Goal: Check status: Check status

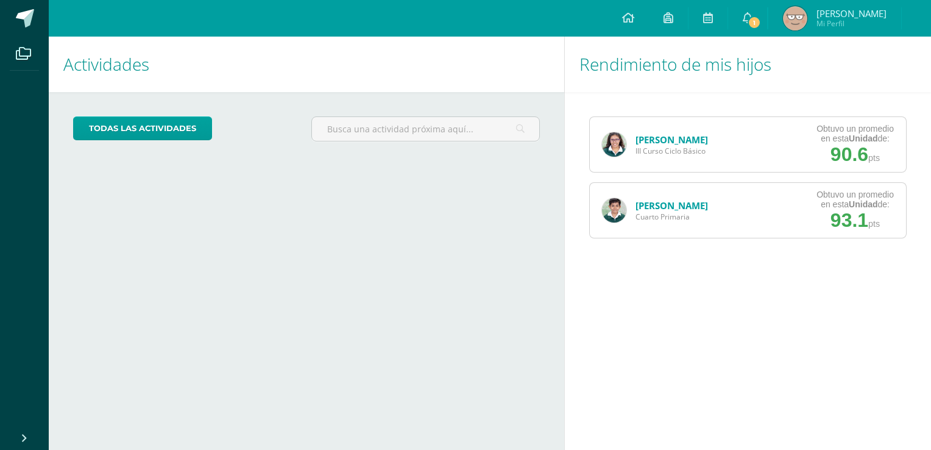
click at [653, 143] on link "[PERSON_NAME]" at bounding box center [671, 139] width 72 height 12
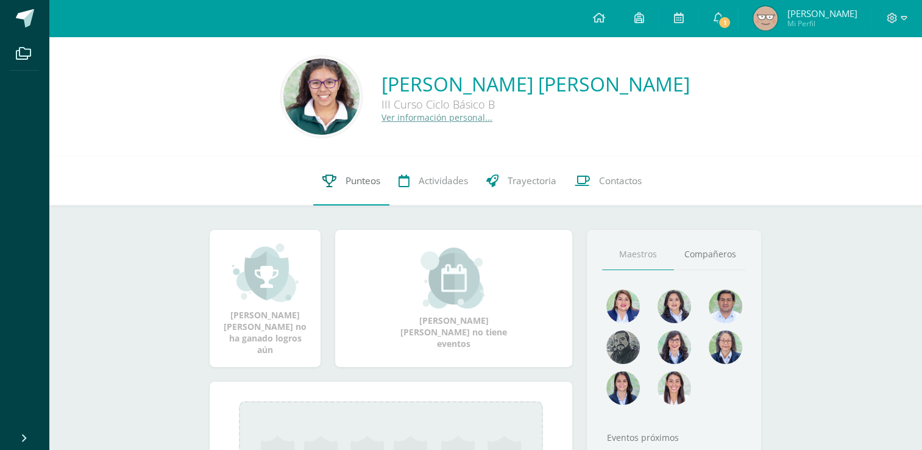
click at [354, 179] on span "Punteos" at bounding box center [362, 180] width 35 height 13
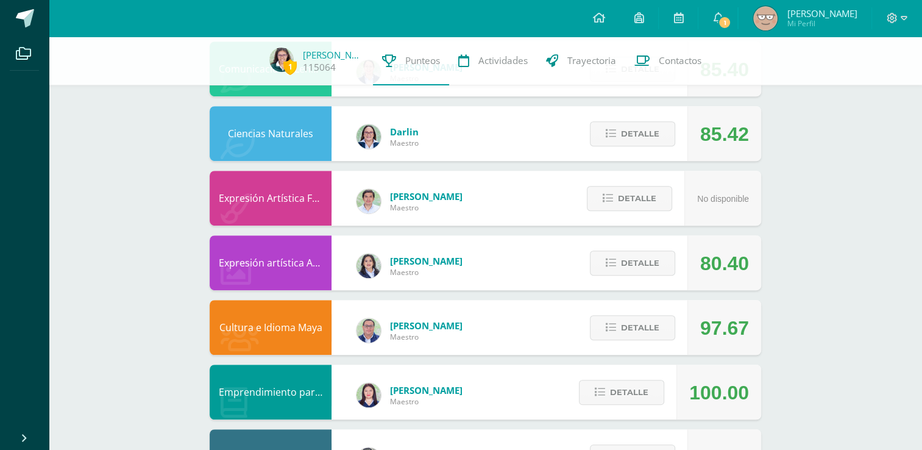
scroll to position [726, 0]
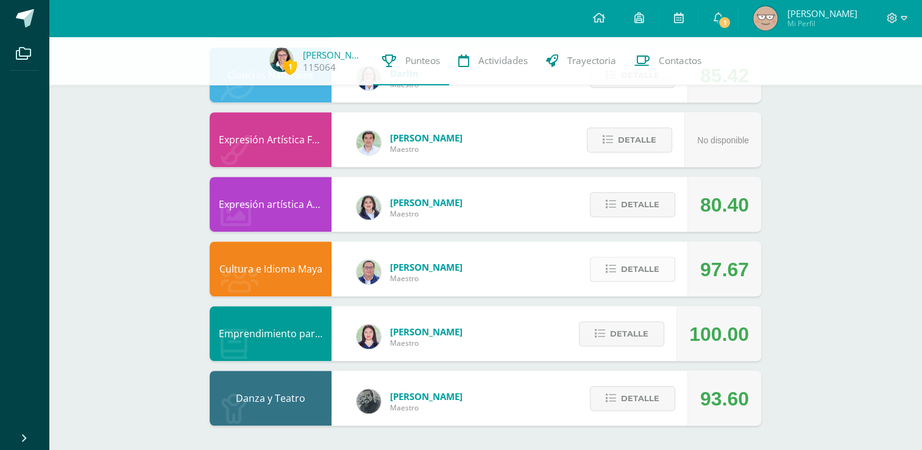
click at [641, 272] on span "Detalle" at bounding box center [640, 269] width 38 height 23
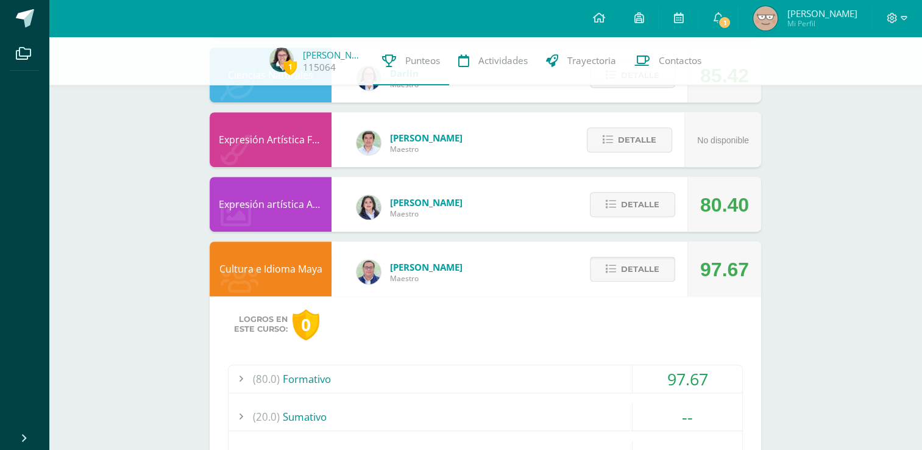
click at [641, 272] on span "Detalle" at bounding box center [640, 269] width 38 height 23
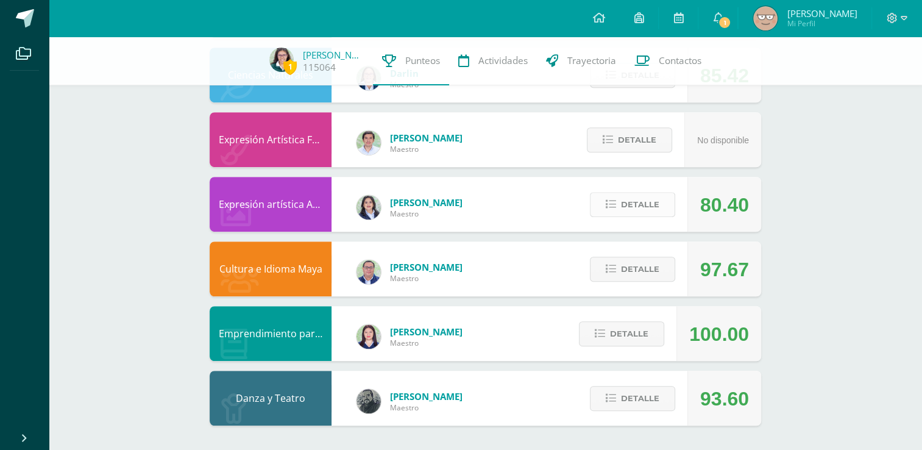
click at [621, 205] on span "Detalle" at bounding box center [640, 204] width 38 height 23
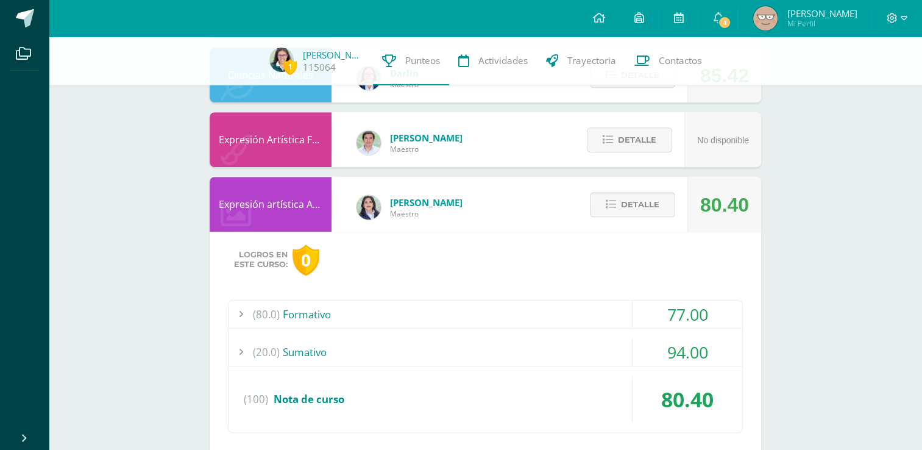
click at [422, 349] on div "(20.0) Sumativo" at bounding box center [485, 351] width 514 height 27
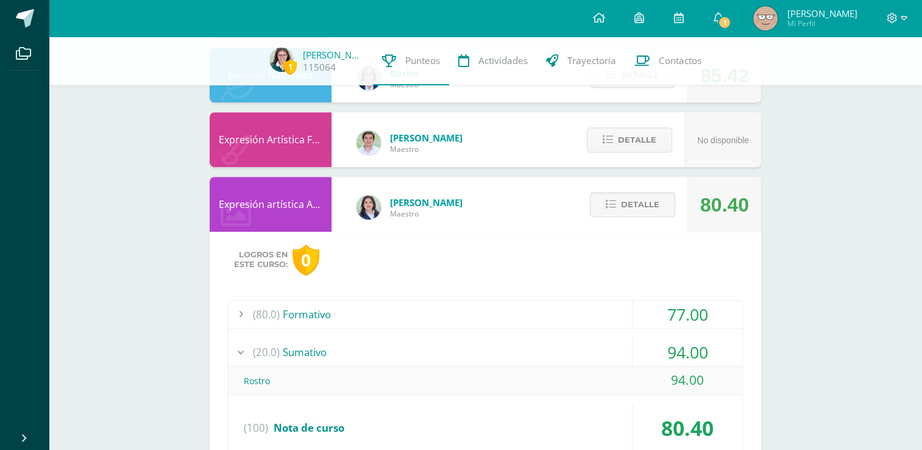
scroll to position [761, 0]
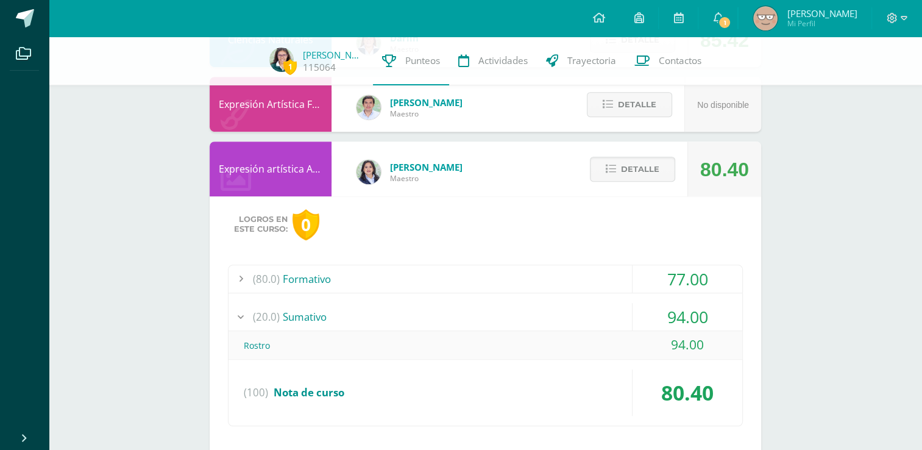
click at [458, 310] on div "(20.0) Sumativo" at bounding box center [485, 316] width 514 height 27
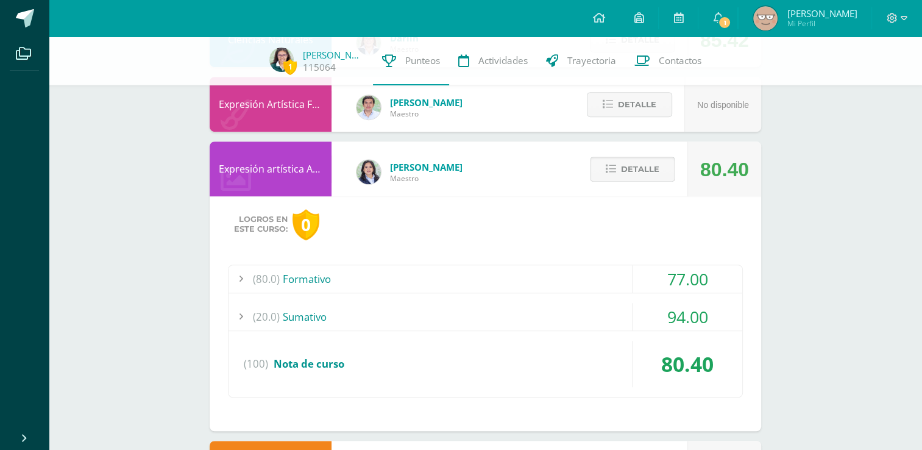
click at [634, 169] on span "Detalle" at bounding box center [640, 169] width 38 height 23
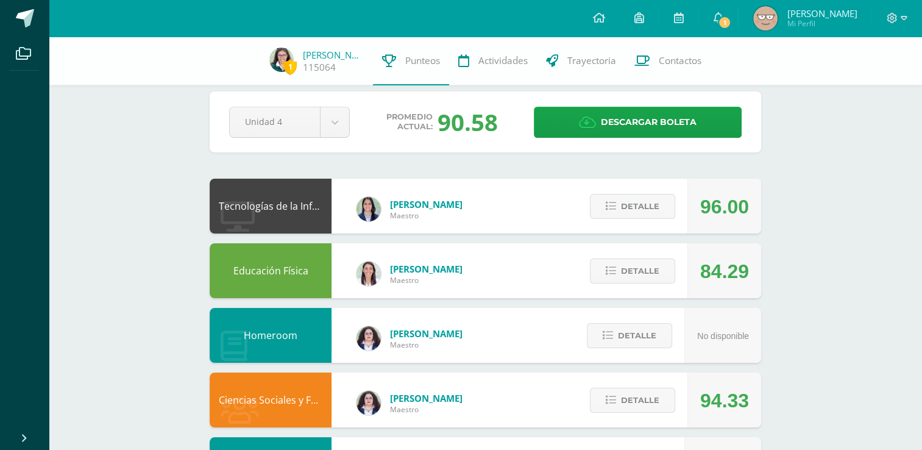
scroll to position [0, 0]
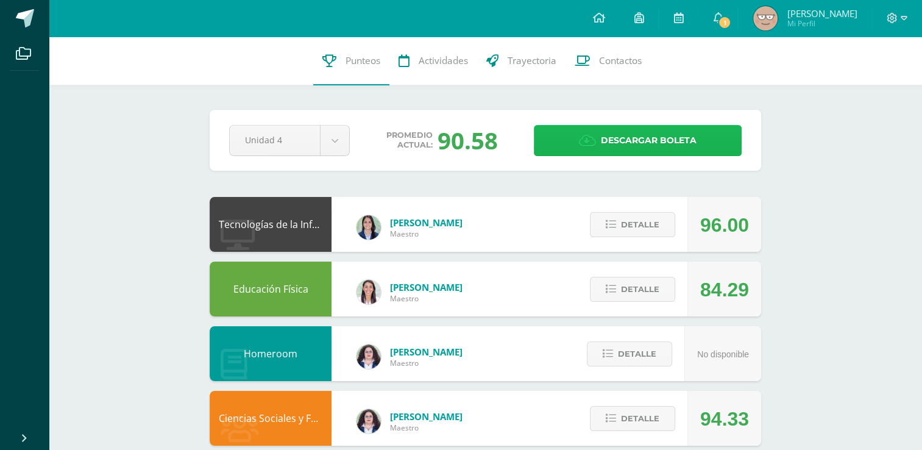
click at [595, 142] on icon at bounding box center [587, 140] width 17 height 13
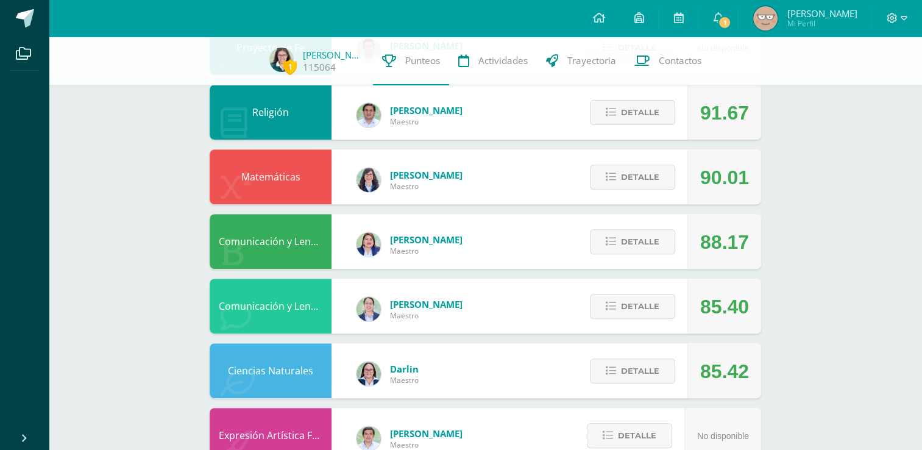
scroll to position [429, 0]
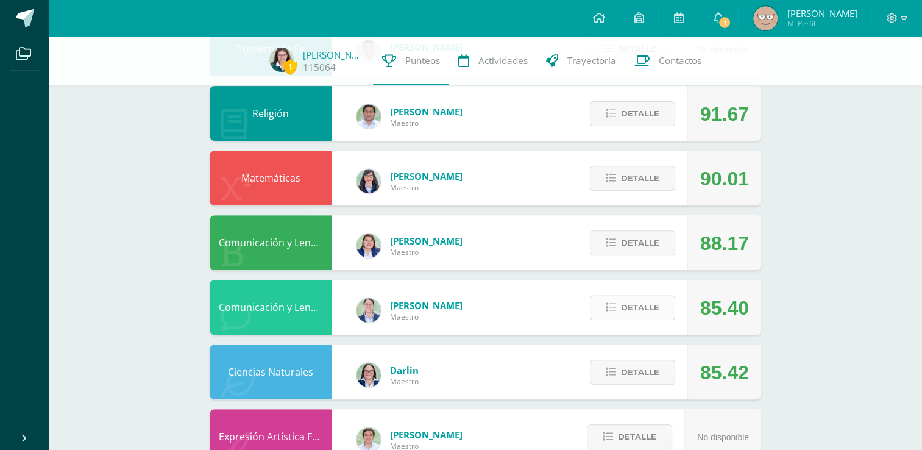
click at [618, 316] on button "Detalle" at bounding box center [632, 307] width 85 height 25
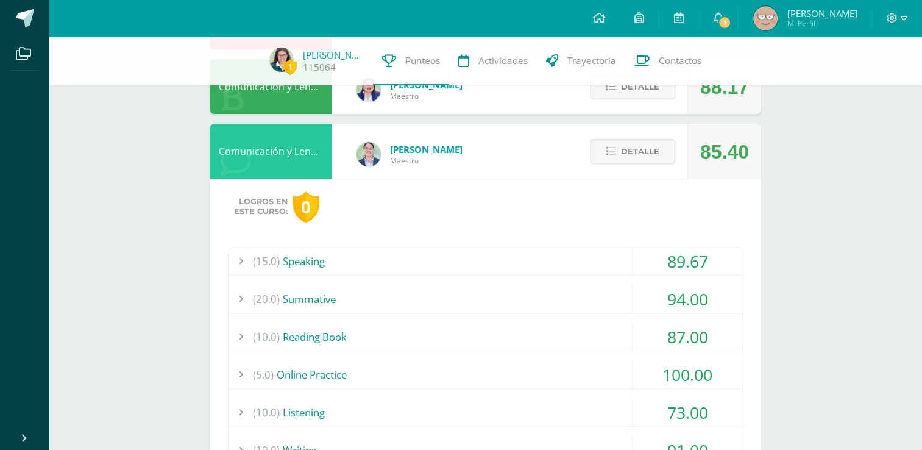
scroll to position [584, 0]
click at [635, 153] on span "Detalle" at bounding box center [640, 152] width 38 height 23
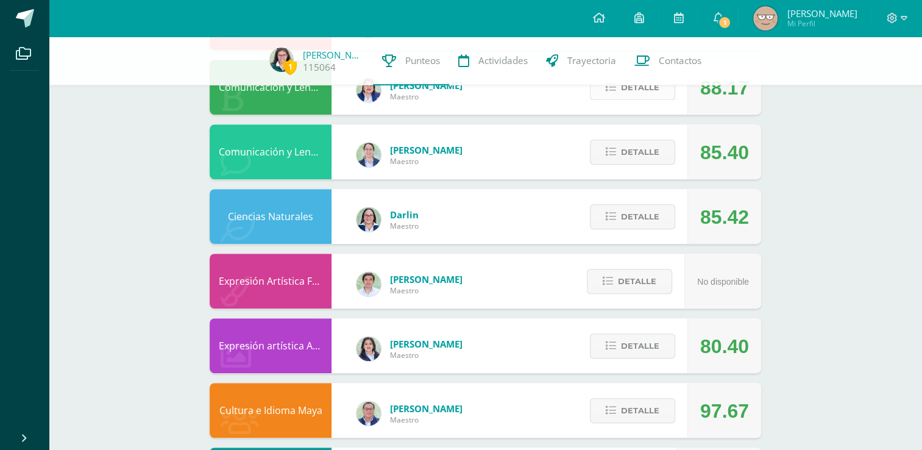
click at [625, 96] on span "Detalle" at bounding box center [640, 87] width 38 height 23
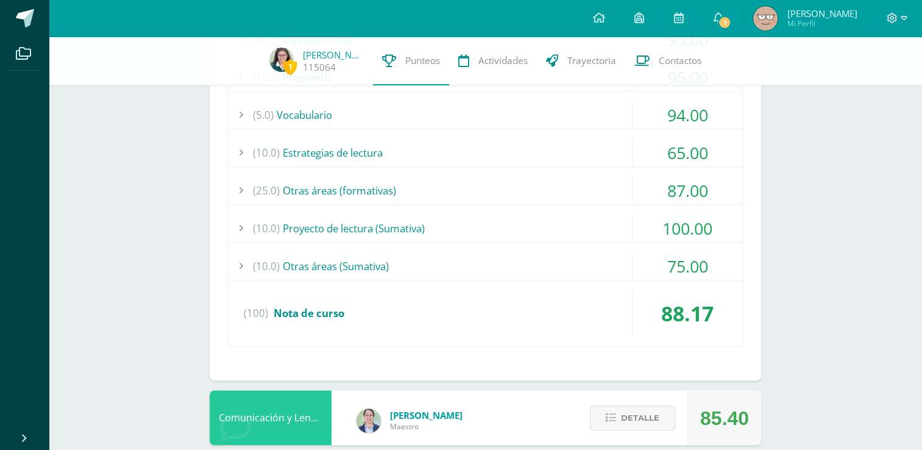
scroll to position [779, 0]
click at [465, 226] on div "(10.0) Proyecto de lectura (Sumativa)" at bounding box center [485, 228] width 514 height 27
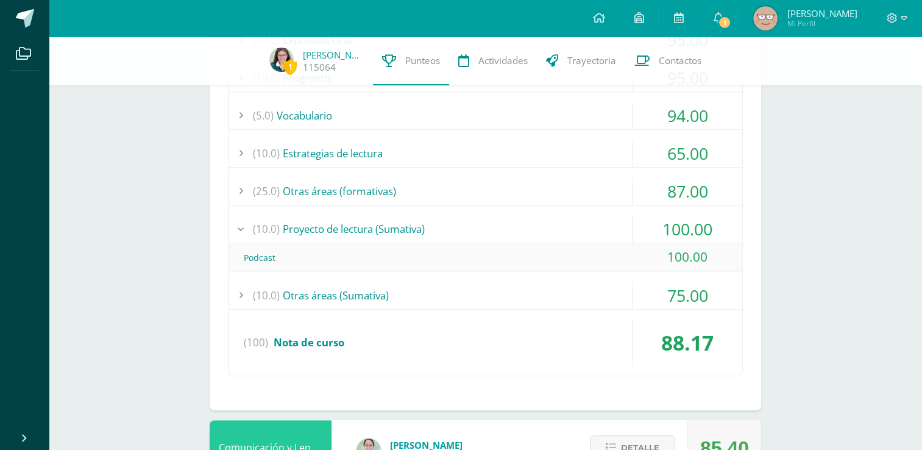
click at [467, 225] on div "(10.0) Proyecto de lectura (Sumativa)" at bounding box center [485, 228] width 514 height 27
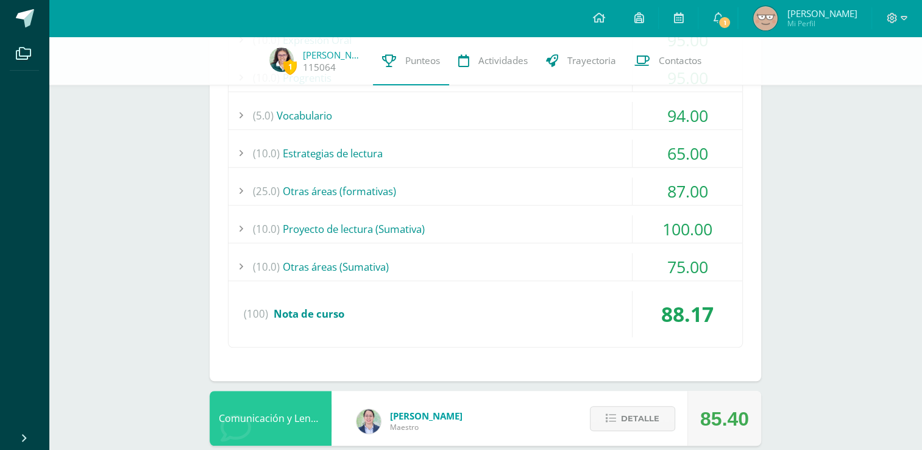
click at [374, 260] on div "(10.0) Otras áreas (Sumativa)" at bounding box center [485, 266] width 514 height 27
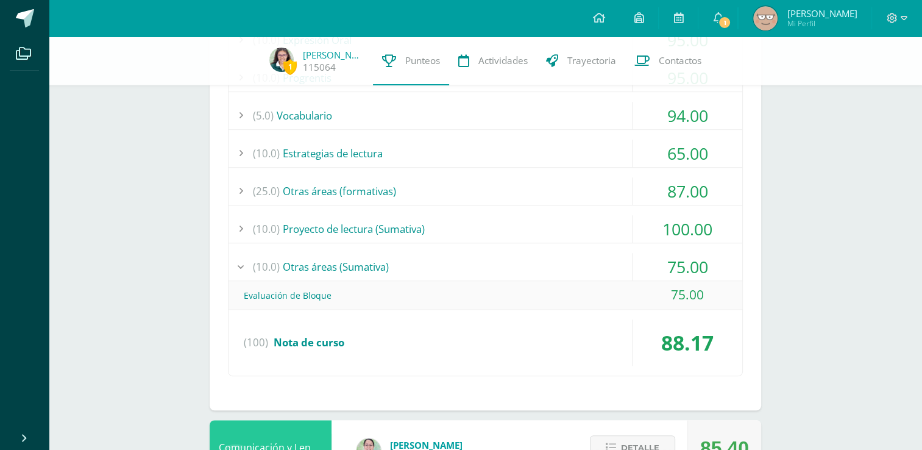
click at [379, 264] on div "(10.0) Otras áreas (Sumativa)" at bounding box center [485, 266] width 514 height 27
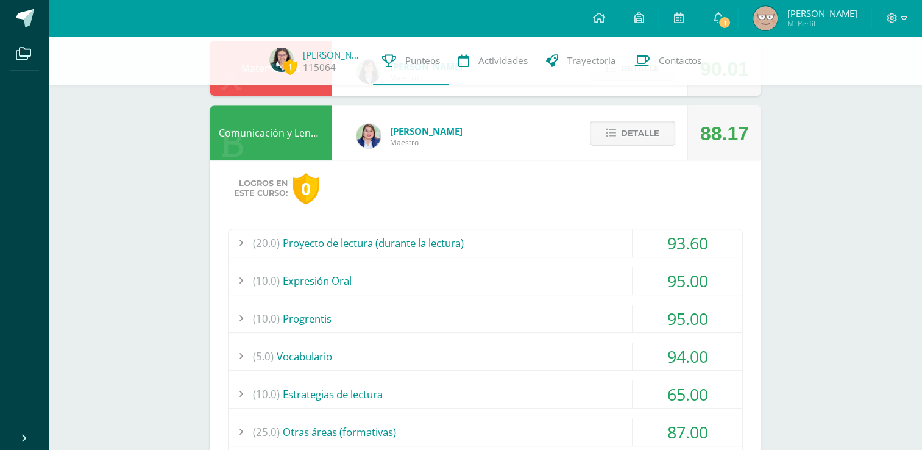
scroll to position [539, 0]
click at [630, 133] on span "Detalle" at bounding box center [640, 133] width 38 height 23
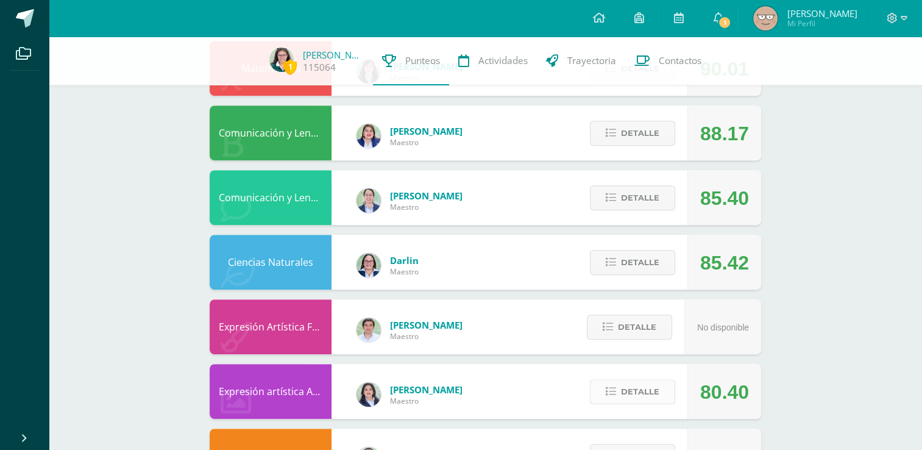
click at [630, 389] on span "Detalle" at bounding box center [640, 391] width 38 height 23
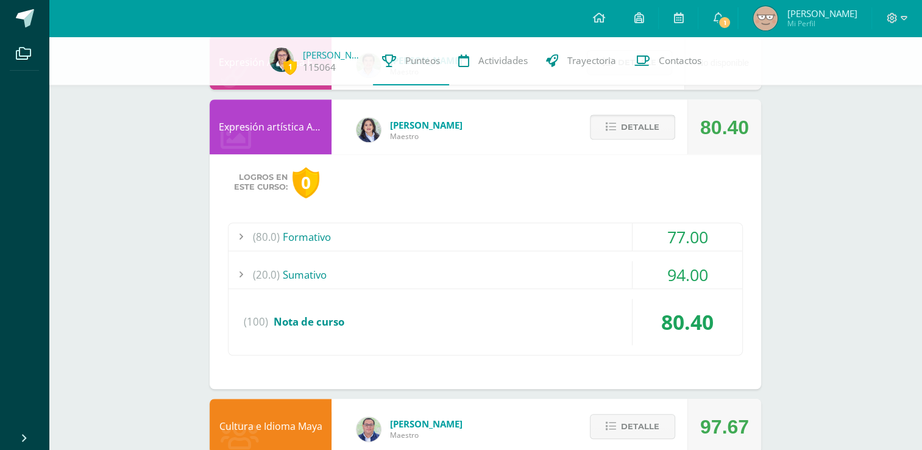
scroll to position [804, 0]
click at [652, 124] on span "Detalle" at bounding box center [640, 126] width 38 height 23
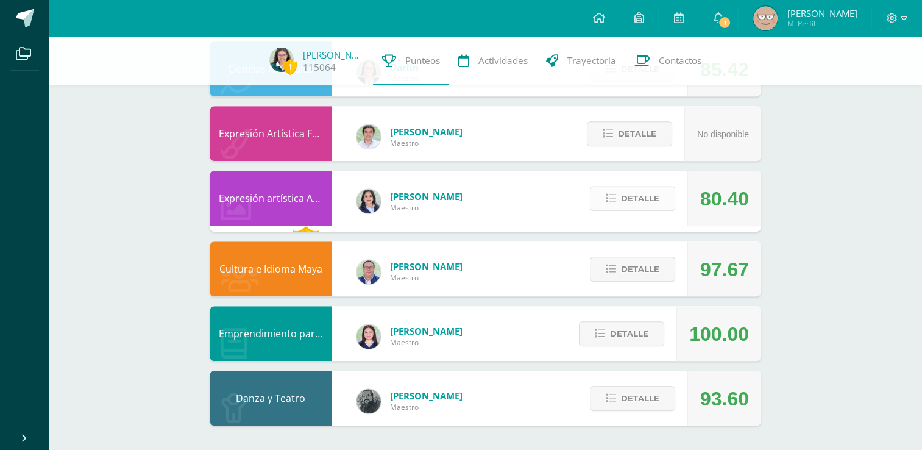
scroll to position [726, 0]
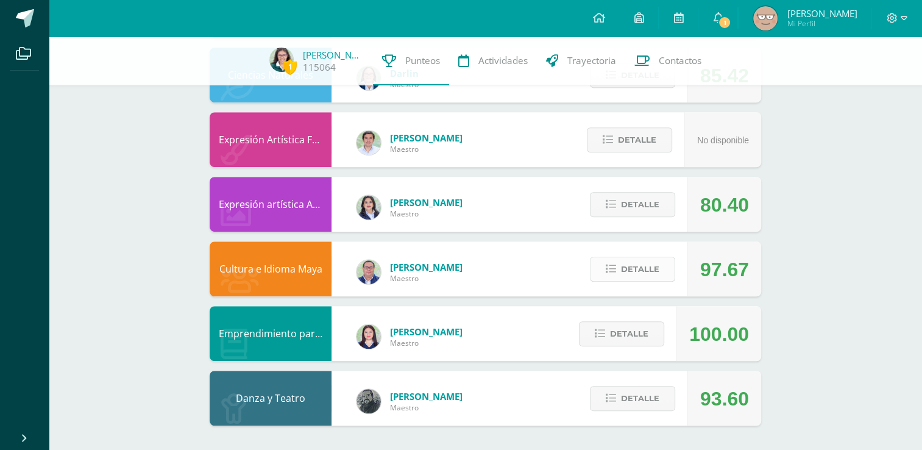
click at [655, 270] on span "Detalle" at bounding box center [640, 269] width 38 height 23
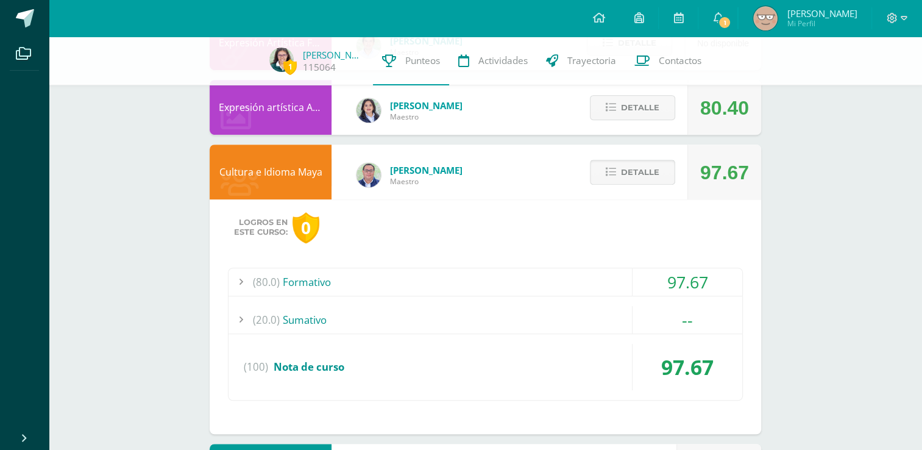
scroll to position [821, 0]
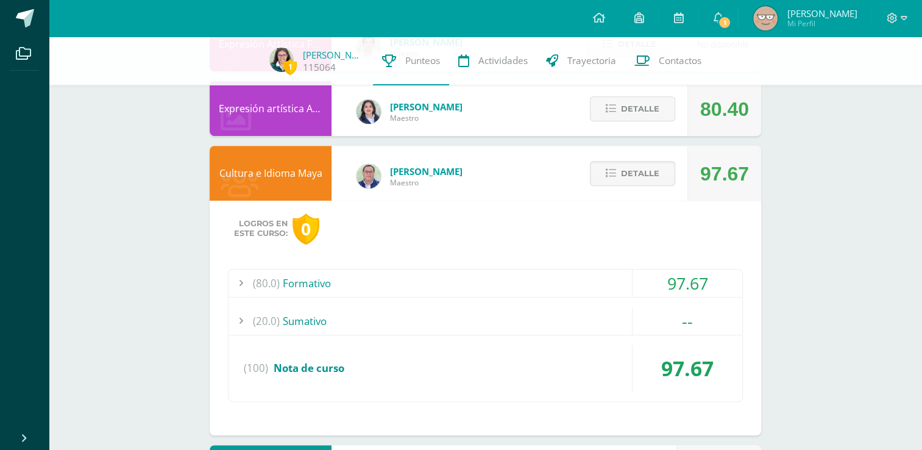
click at [434, 325] on div "(20.0) Sumativo" at bounding box center [485, 320] width 514 height 27
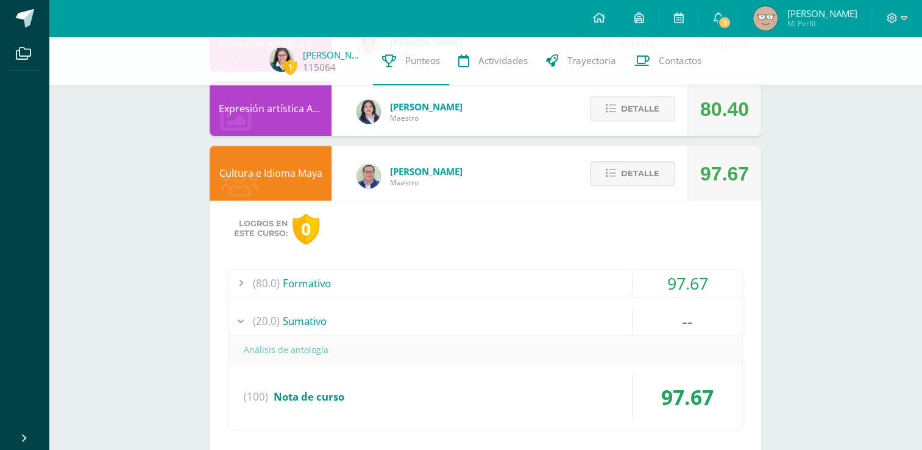
click at [434, 325] on div "(20.0) Sumativo" at bounding box center [485, 320] width 514 height 27
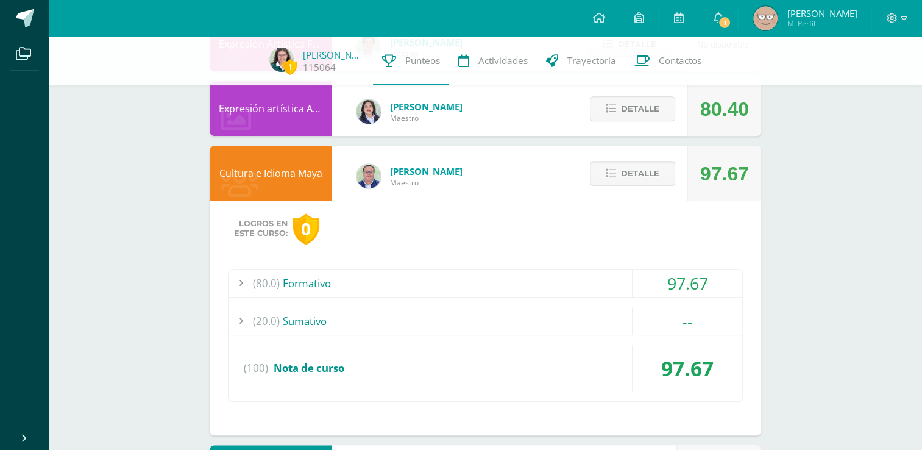
click at [619, 171] on button "Detalle" at bounding box center [632, 173] width 85 height 25
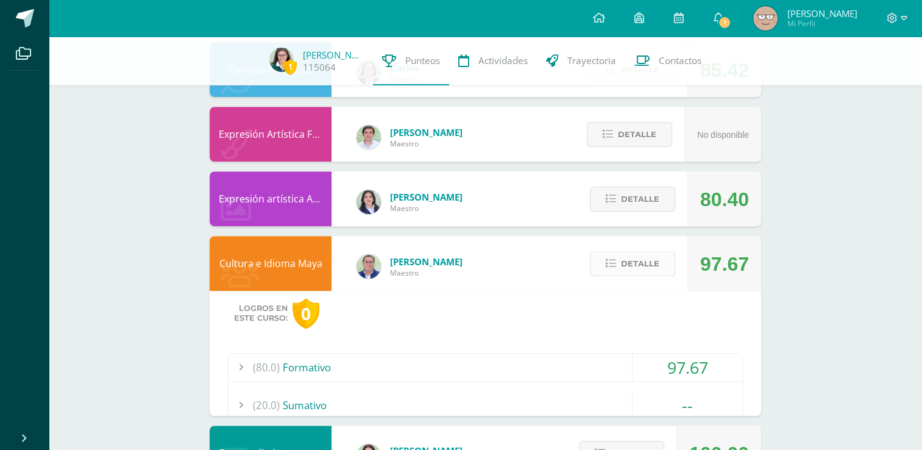
scroll to position [726, 0]
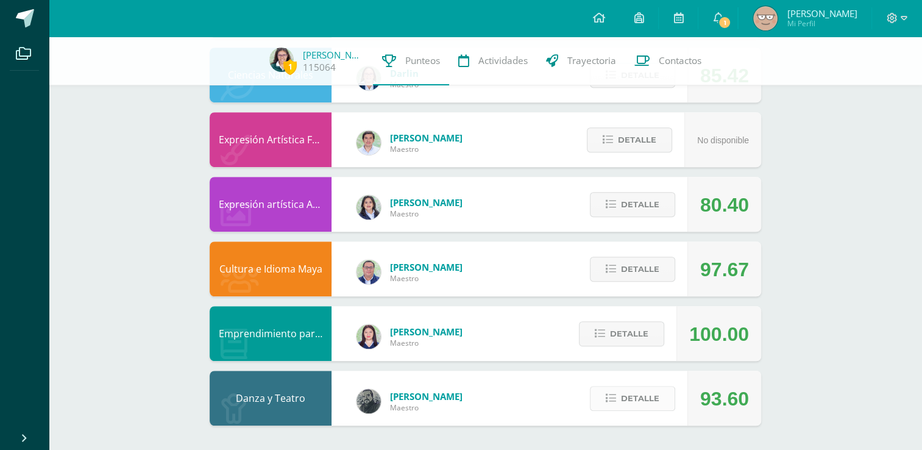
click at [640, 395] on span "Detalle" at bounding box center [640, 398] width 38 height 23
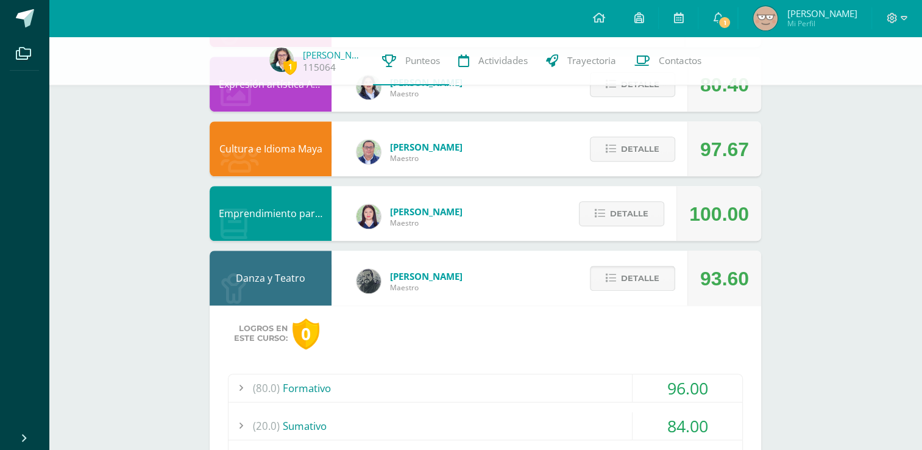
scroll to position [959, 0]
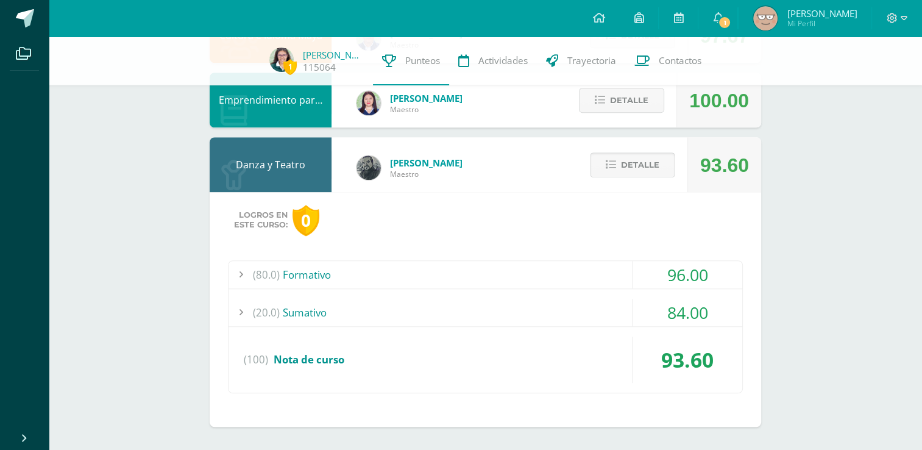
click at [626, 162] on span "Detalle" at bounding box center [640, 165] width 38 height 23
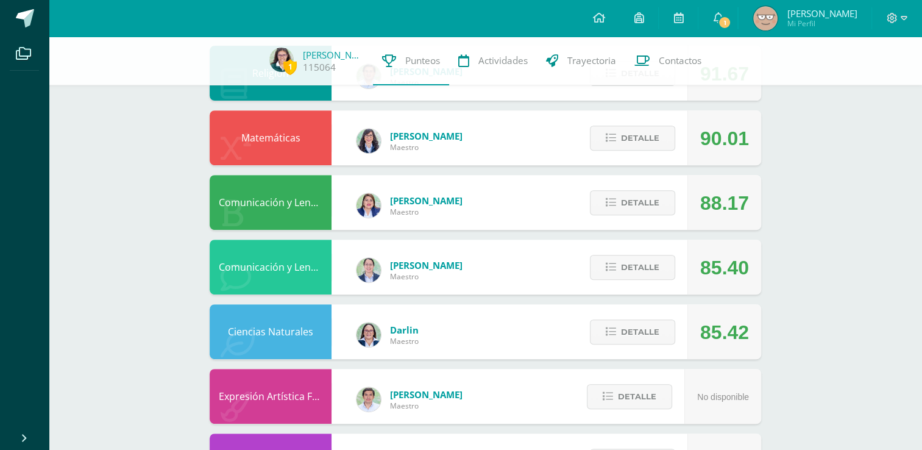
scroll to position [470, 0]
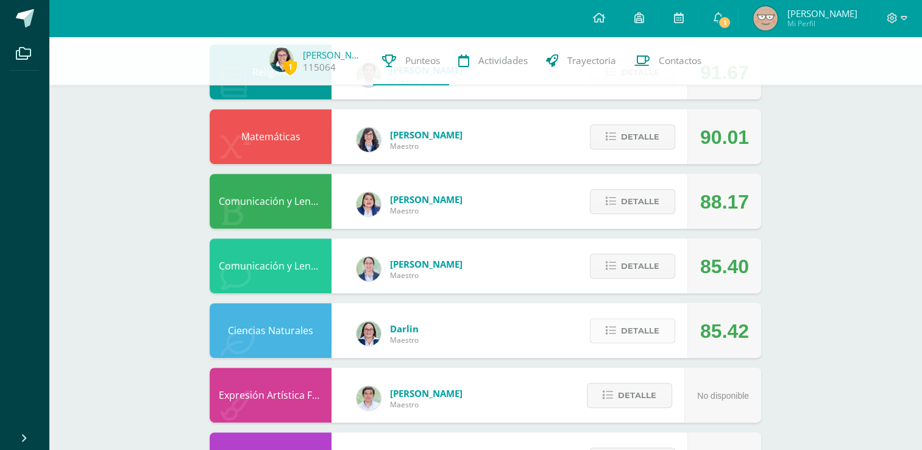
click at [626, 333] on span "Detalle" at bounding box center [640, 330] width 38 height 23
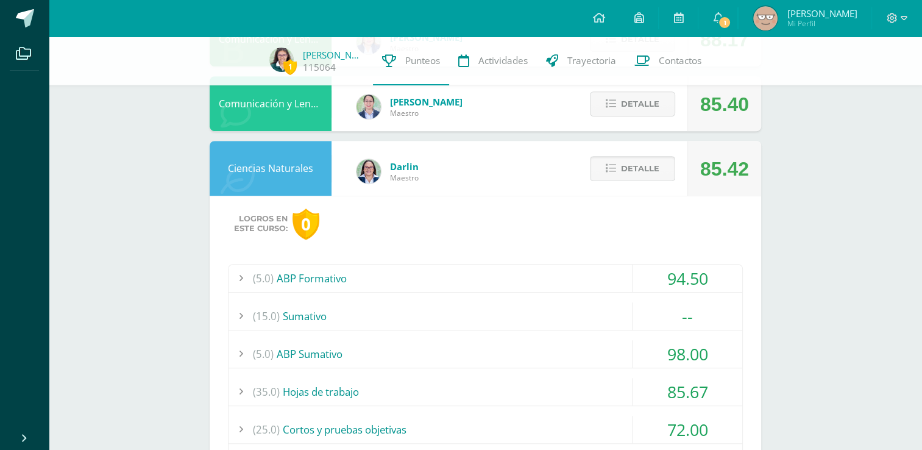
scroll to position [695, 0]
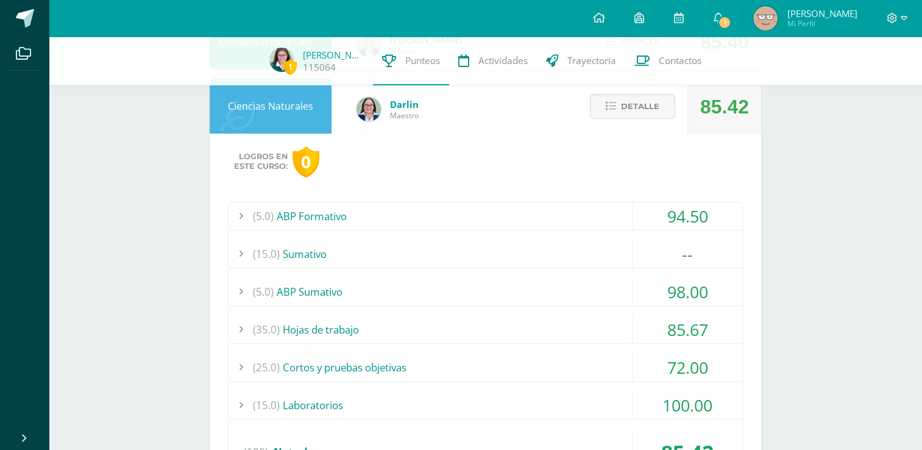
click at [403, 255] on div "(15.0) Sumativo" at bounding box center [485, 253] width 514 height 27
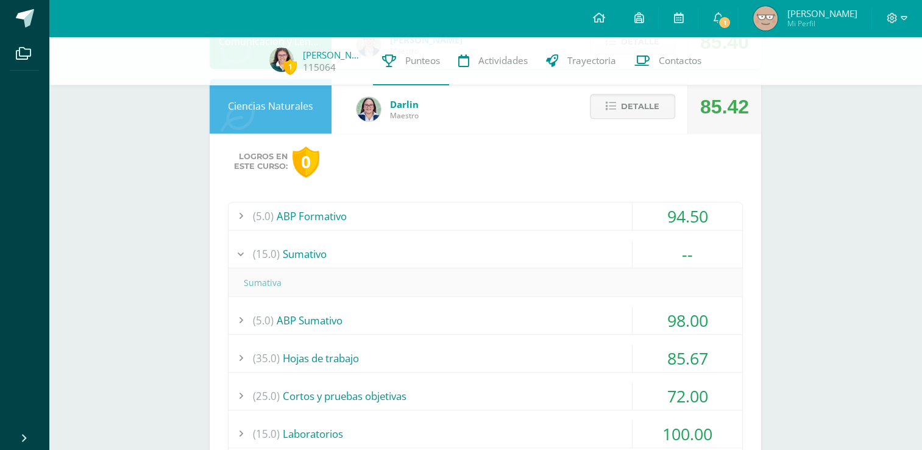
click at [403, 255] on div "(15.0) Sumativo" at bounding box center [485, 253] width 514 height 27
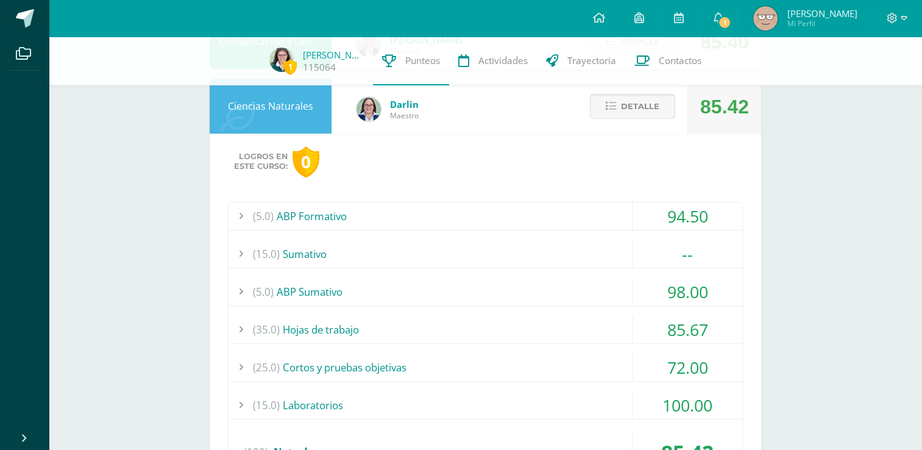
click at [611, 111] on icon at bounding box center [611, 106] width 10 height 10
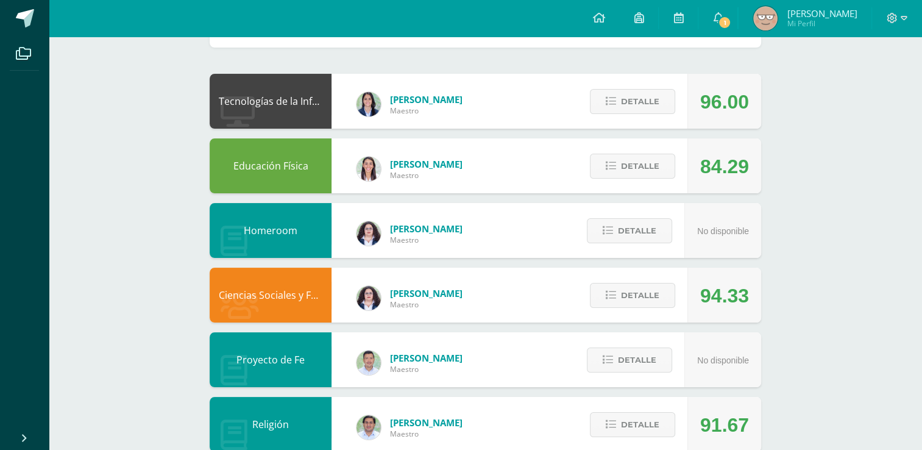
scroll to position [0, 0]
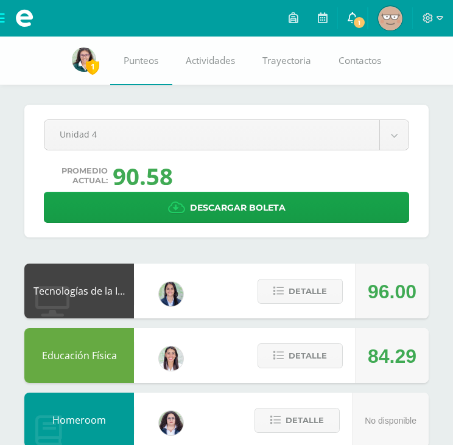
click at [344, 23] on link "1" at bounding box center [352, 18] width 29 height 37
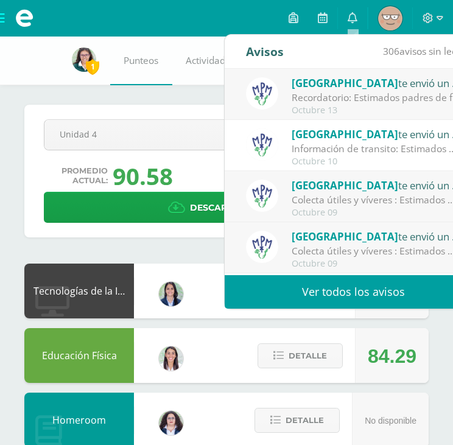
click at [357, 89] on span "[GEOGRAPHIC_DATA]" at bounding box center [345, 83] width 107 height 14
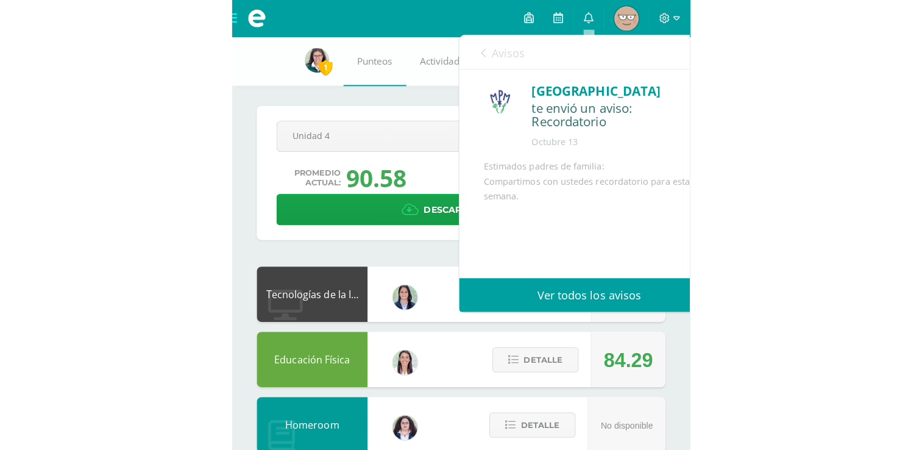
scroll to position [96, 0]
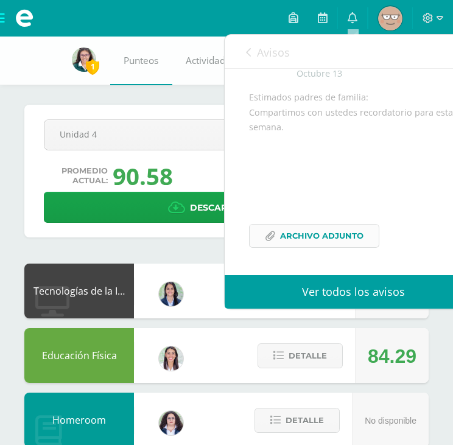
click at [297, 236] on span "Archivo Adjunto" at bounding box center [321, 236] width 83 height 23
